Goal: Book appointment/travel/reservation

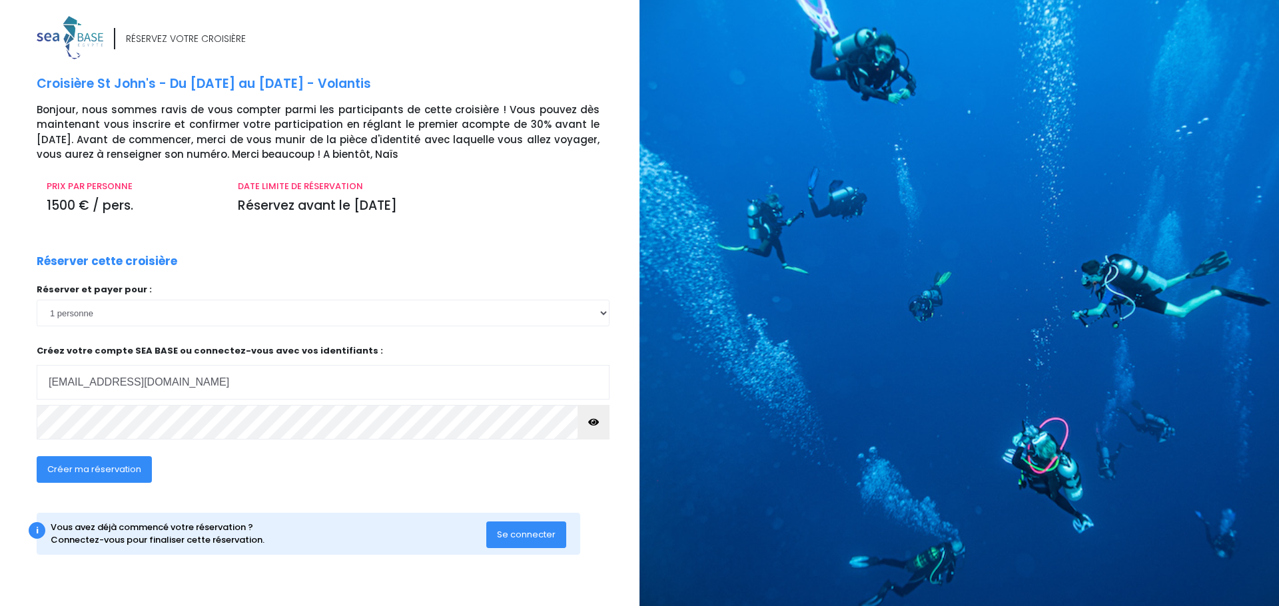
type input "pharmacie.jouvence21000@orange.fr"
click at [114, 474] on span "Créer ma réservation" at bounding box center [94, 469] width 94 height 13
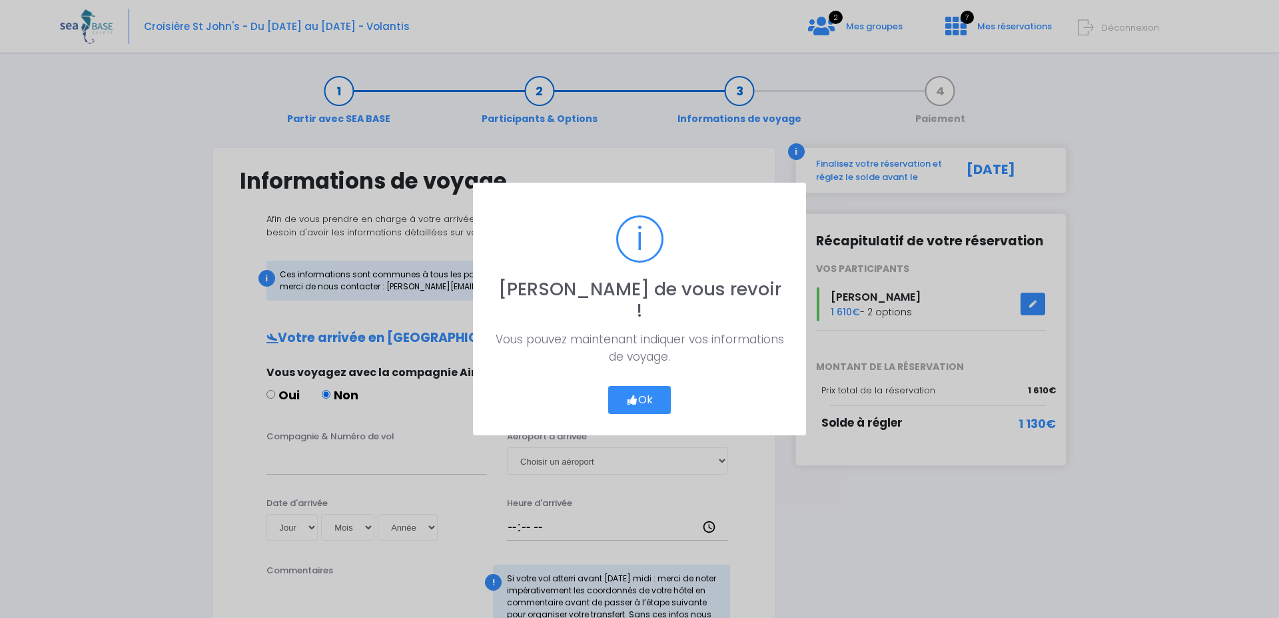
click at [666, 398] on button "Ok" at bounding box center [639, 400] width 63 height 28
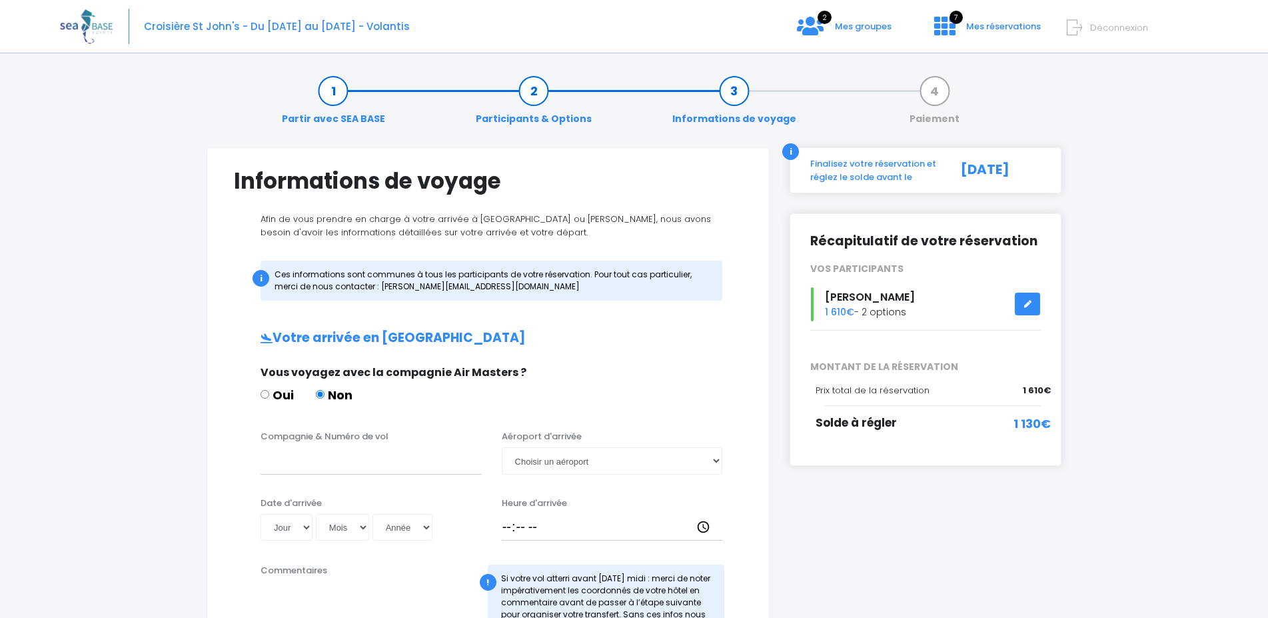
click at [834, 23] on div "Croisière St John's - Du [DATE] au [DATE] - Volantis 2 Mes groupes 7 Déconnexion" at bounding box center [624, 26] width 1128 height 53
click at [855, 24] on span "Mes groupes" at bounding box center [863, 26] width 57 height 13
